Goal: Find specific page/section: Find specific page/section

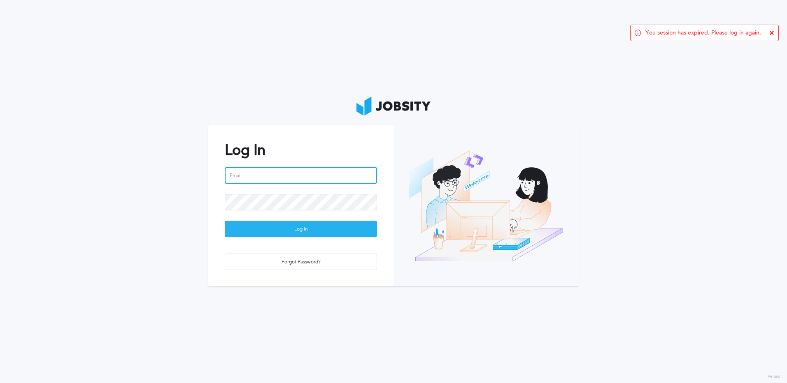
type input "[EMAIL_ADDRESS][PERSON_NAME][DOMAIN_NAME]"
click at [295, 233] on div "Log In" at bounding box center [300, 229] width 151 height 16
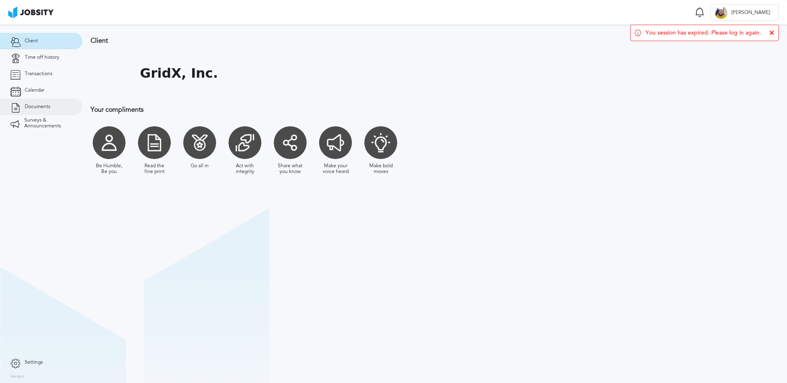
click at [35, 106] on span "Documents" at bounding box center [38, 107] width 26 height 6
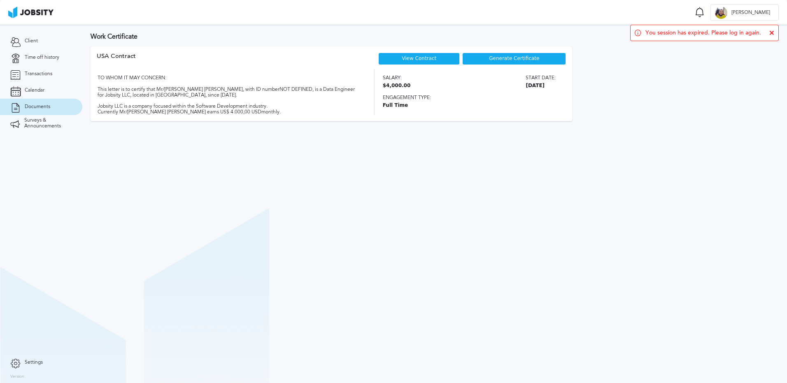
click at [428, 59] on link "View Contract" at bounding box center [419, 59] width 35 height 6
click at [626, 146] on section "Work Certificate USA [DEMOGRAPHIC_DATA] View Contract Generate Certificate TO W…" at bounding box center [434, 204] width 704 height 359
